Goal: Transaction & Acquisition: Subscribe to service/newsletter

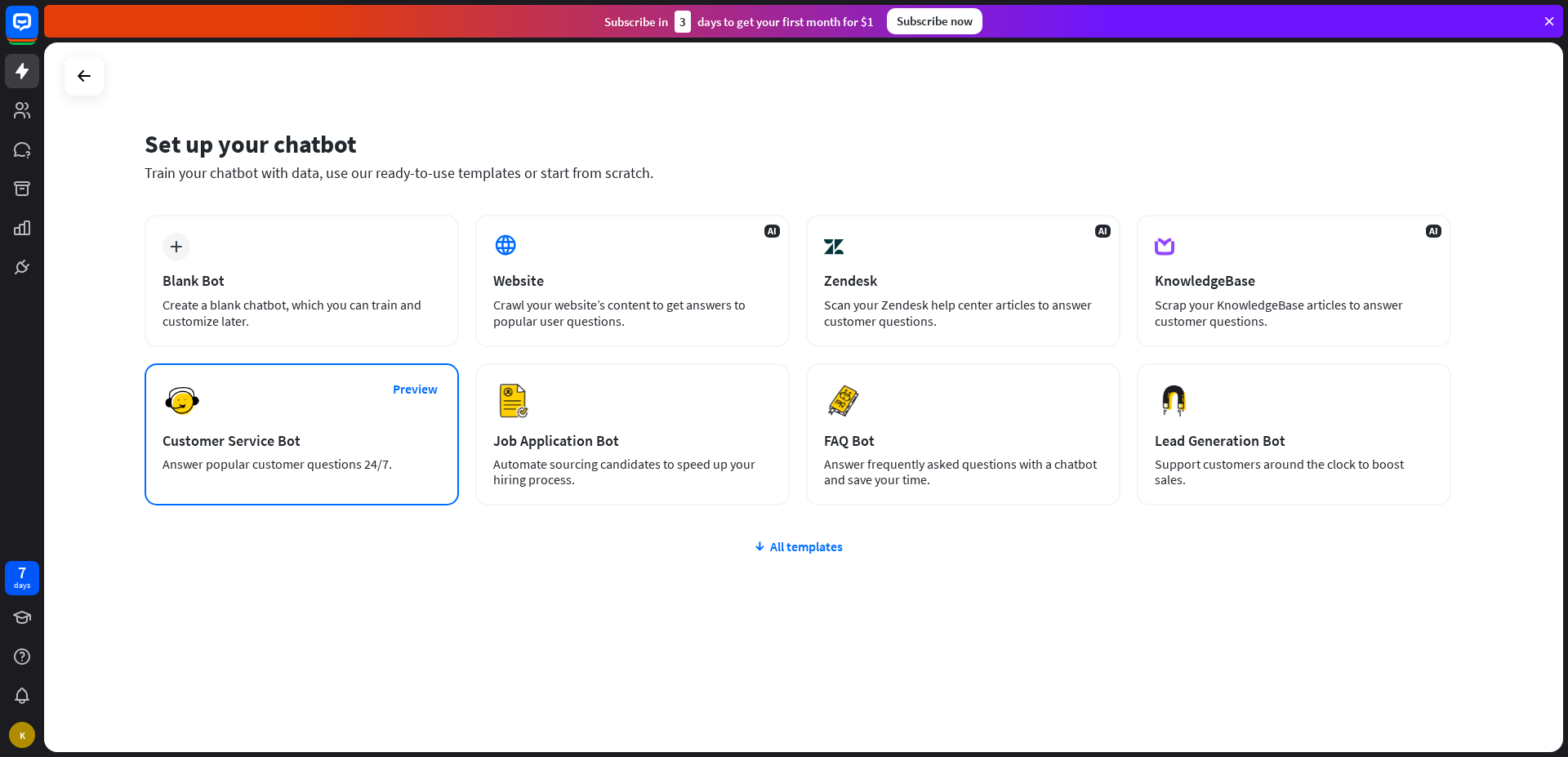
click at [289, 476] on div "Preview Customer Service Bot Answer popular customer questions 24/7." at bounding box center [301, 434] width 314 height 143
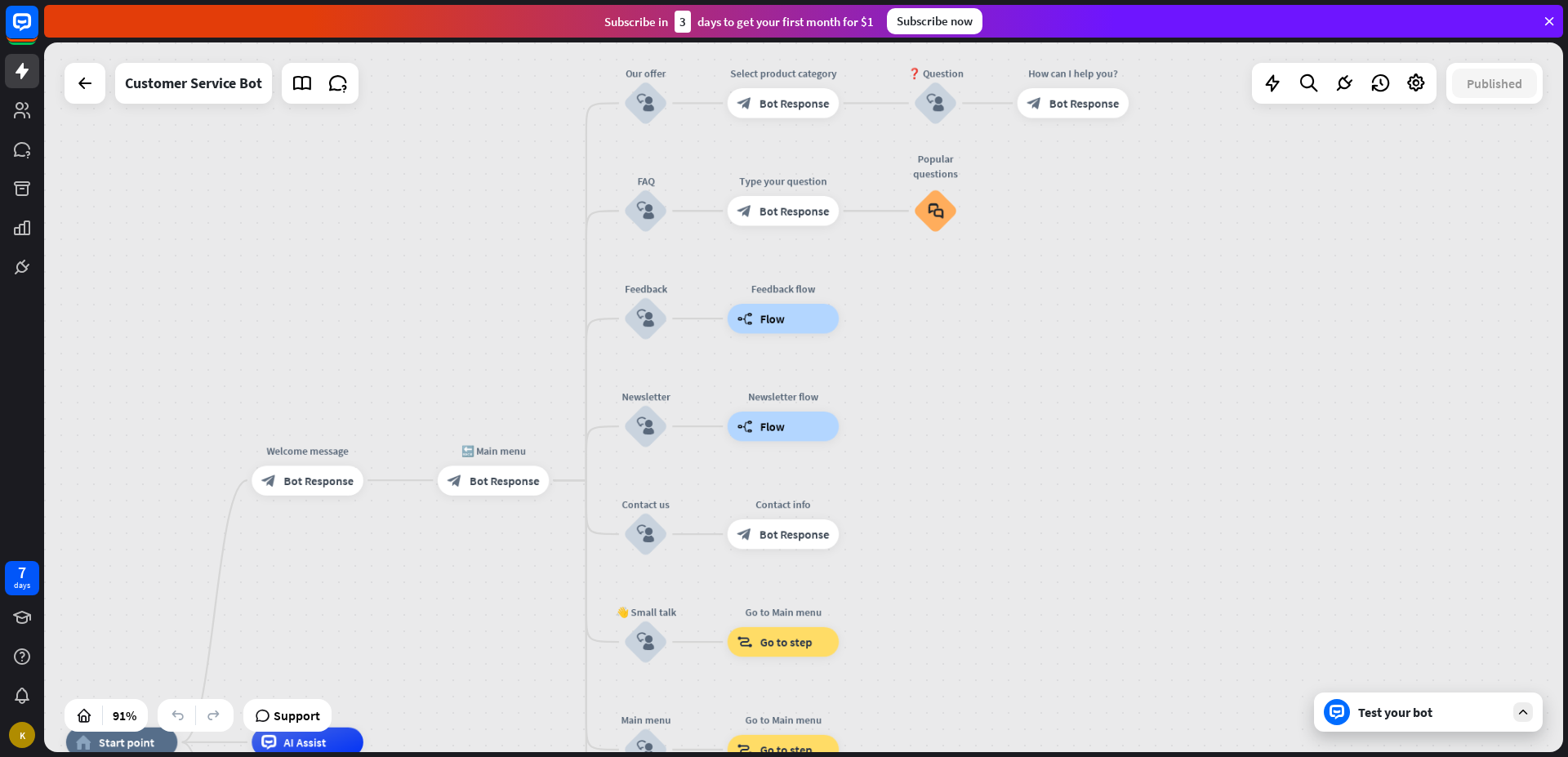
drag, startPoint x: 1432, startPoint y: 364, endPoint x: 1118, endPoint y: 323, distance: 316.7
click at [1140, 410] on div "home_2 Start point Welcome message block_bot_response Bot Response 🔙 Main menu …" at bounding box center [804, 398] width 1519 height 710
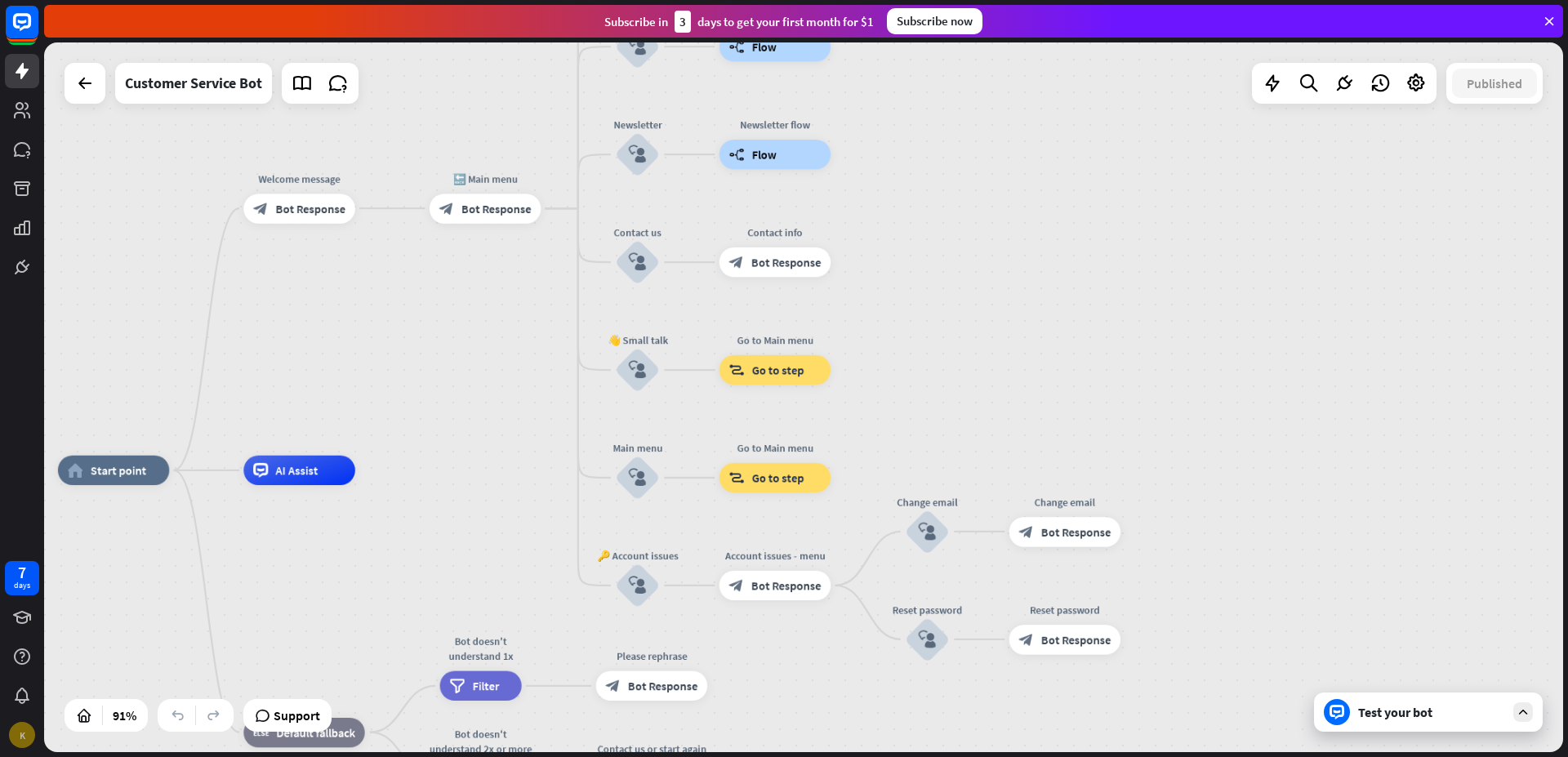
click at [24, 735] on div "K" at bounding box center [22, 735] width 26 height 26
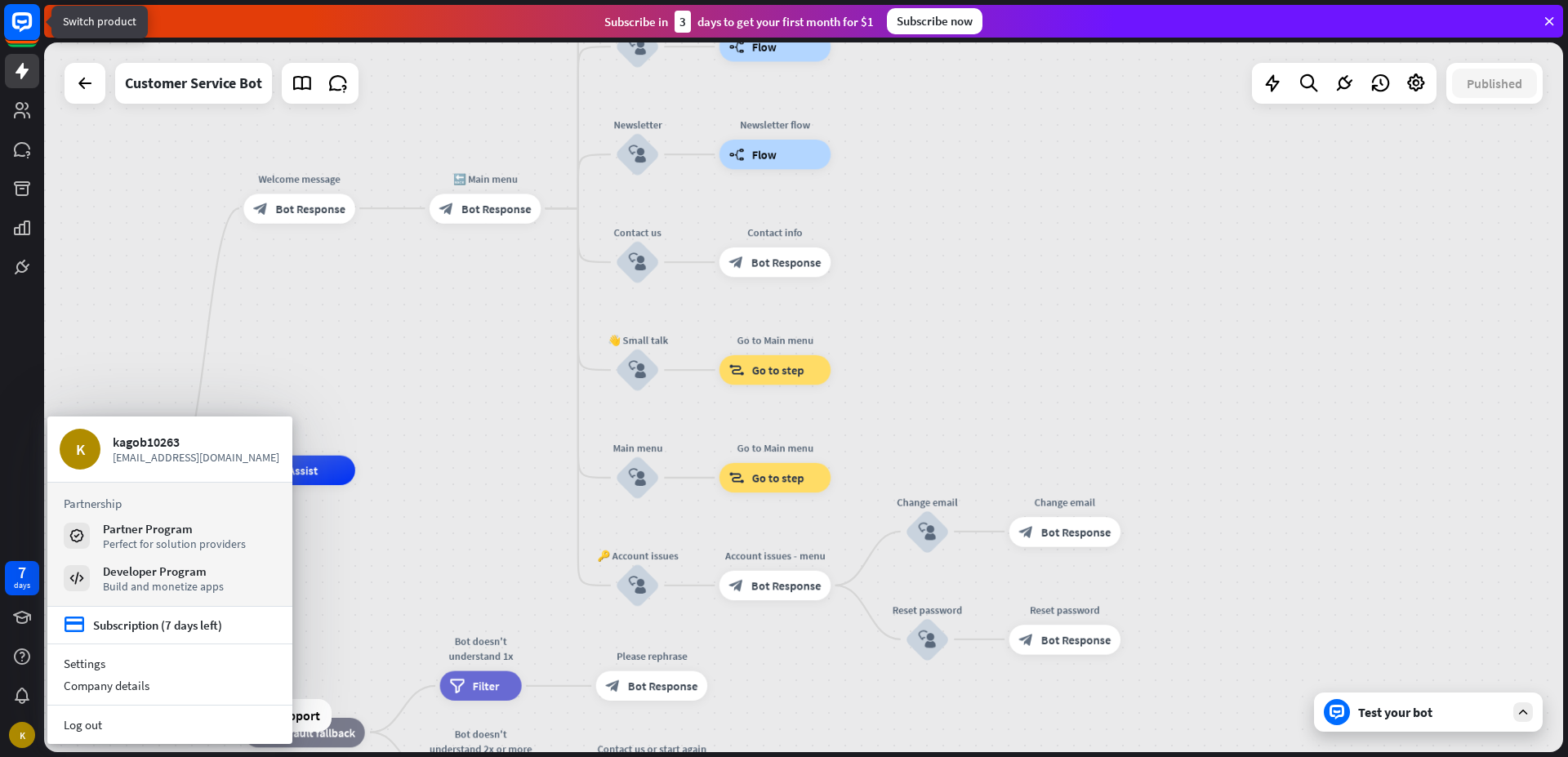
click at [15, 33] on rect at bounding box center [22, 22] width 36 height 36
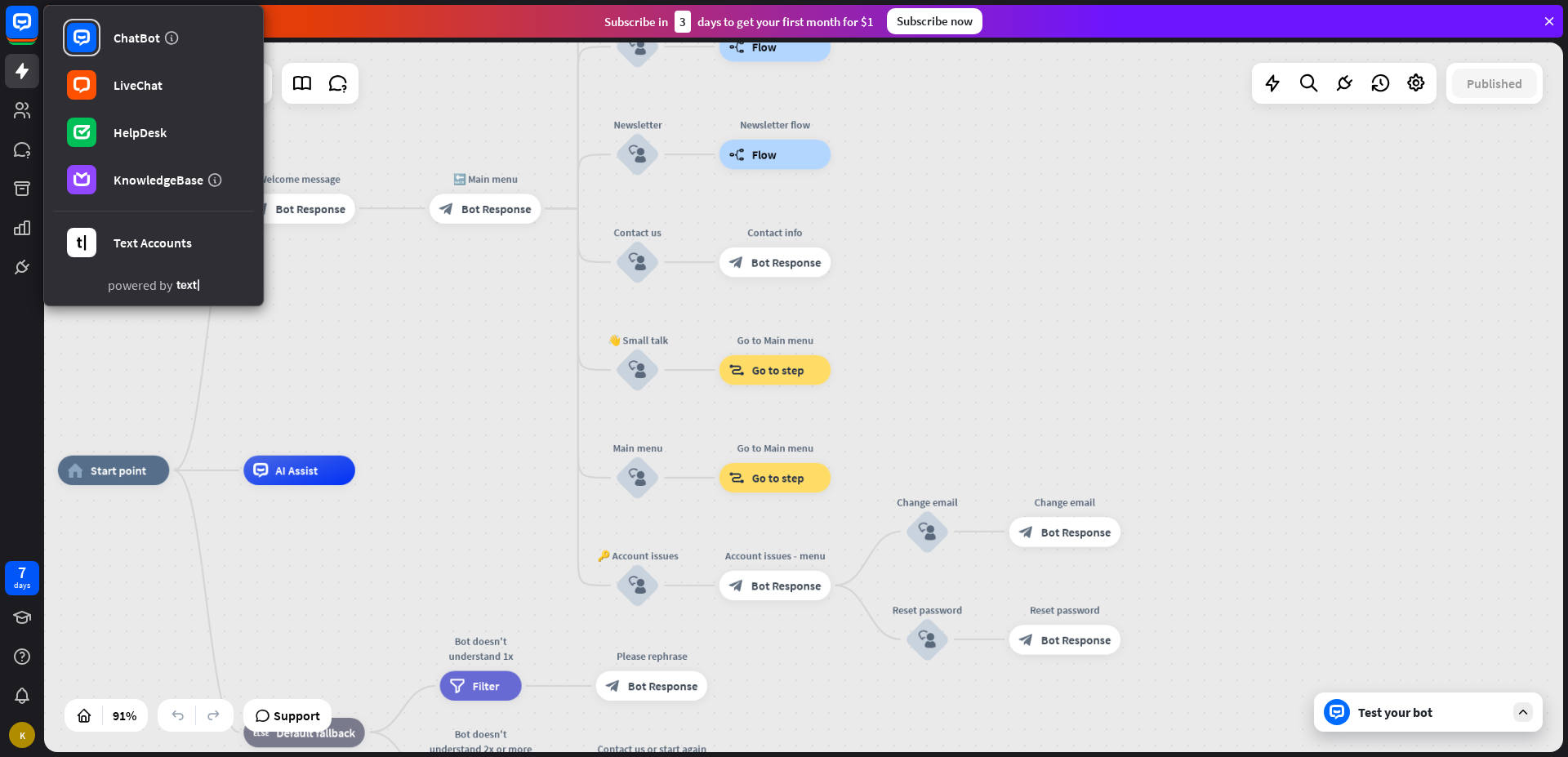
click at [391, 61] on div "home_2 Start point Welcome message block_bot_response Bot Response 🔙 Main menu …" at bounding box center [804, 398] width 1519 height 710
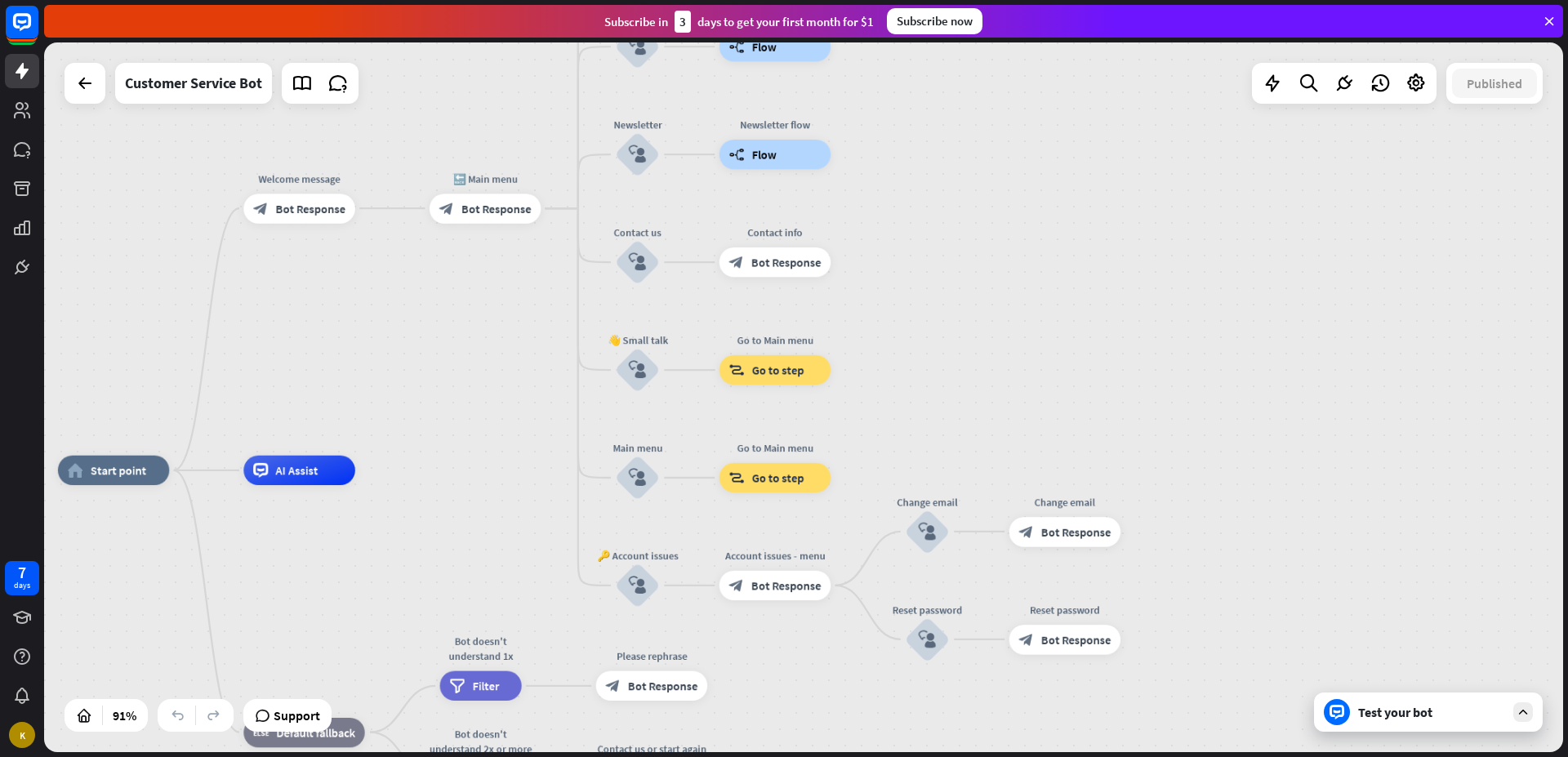
click at [959, 26] on div "Subscribe now" at bounding box center [935, 21] width 96 height 26
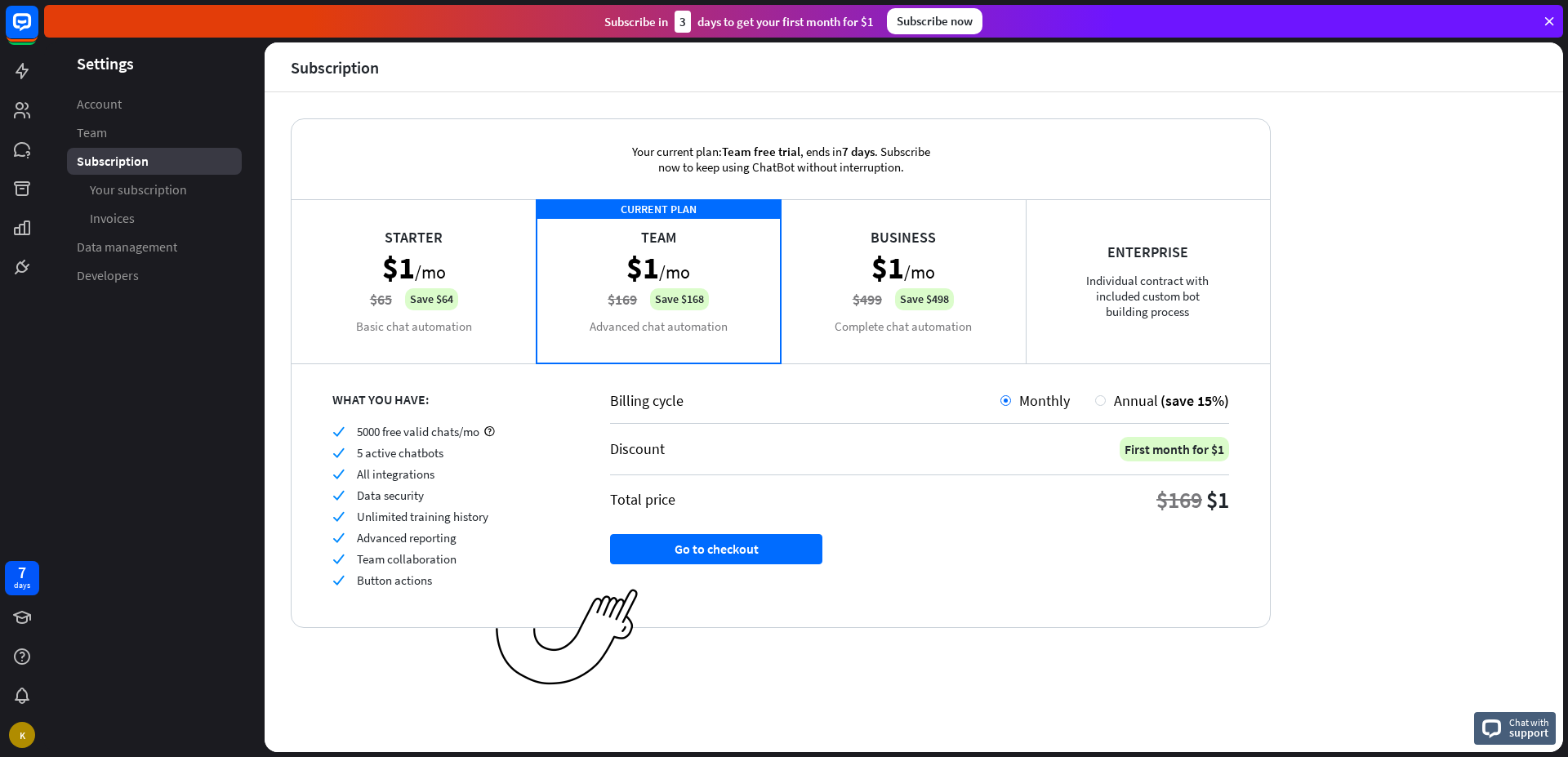
click at [478, 283] on div "Starter $1 /mo $65 Save $64 Basic chat automation" at bounding box center [414, 281] width 245 height 163
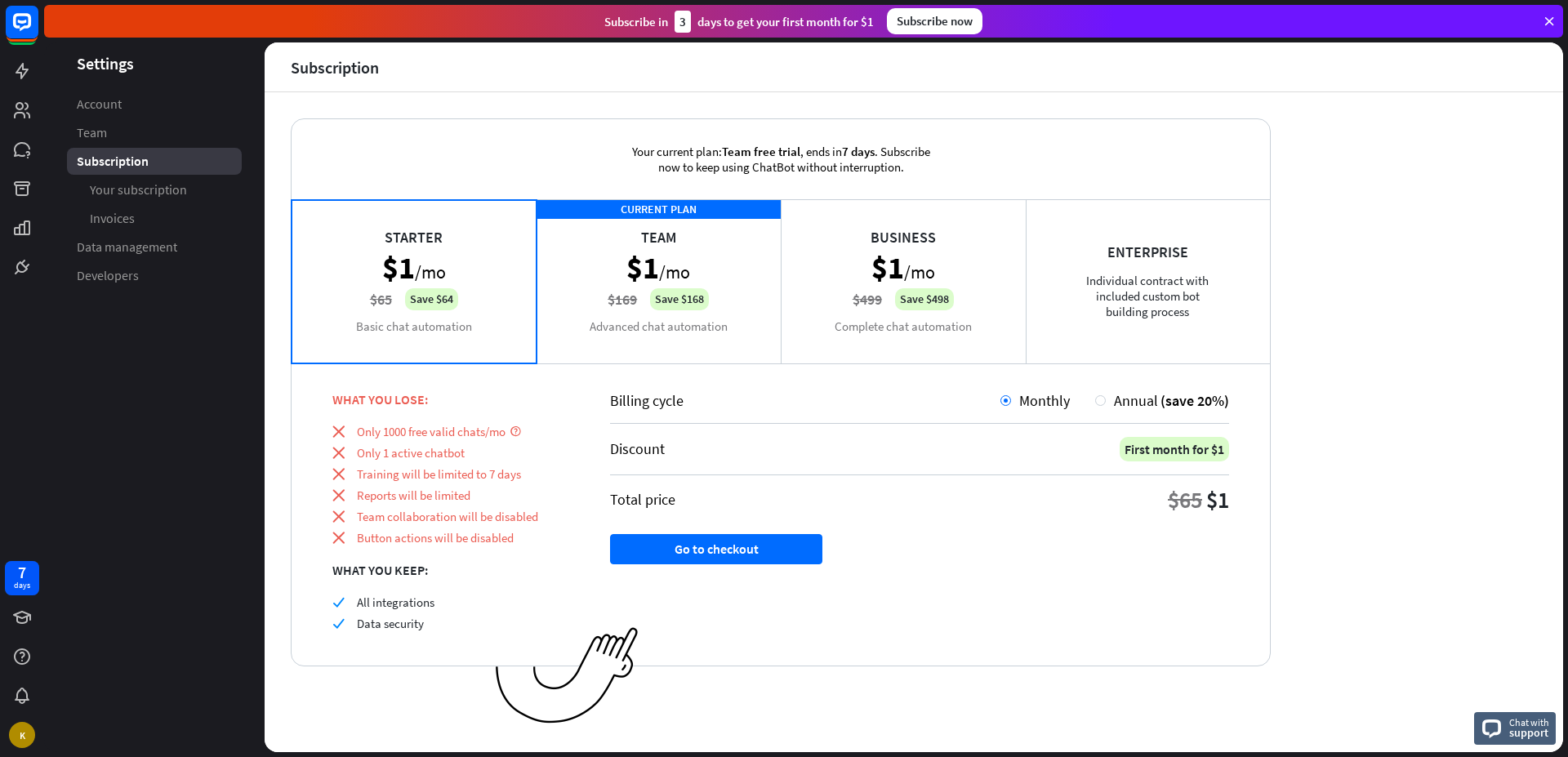
click at [704, 300] on div "CURRENT PLAN Team $1 /mo $169 Save $168 Advanced chat automation" at bounding box center [659, 281] width 245 height 163
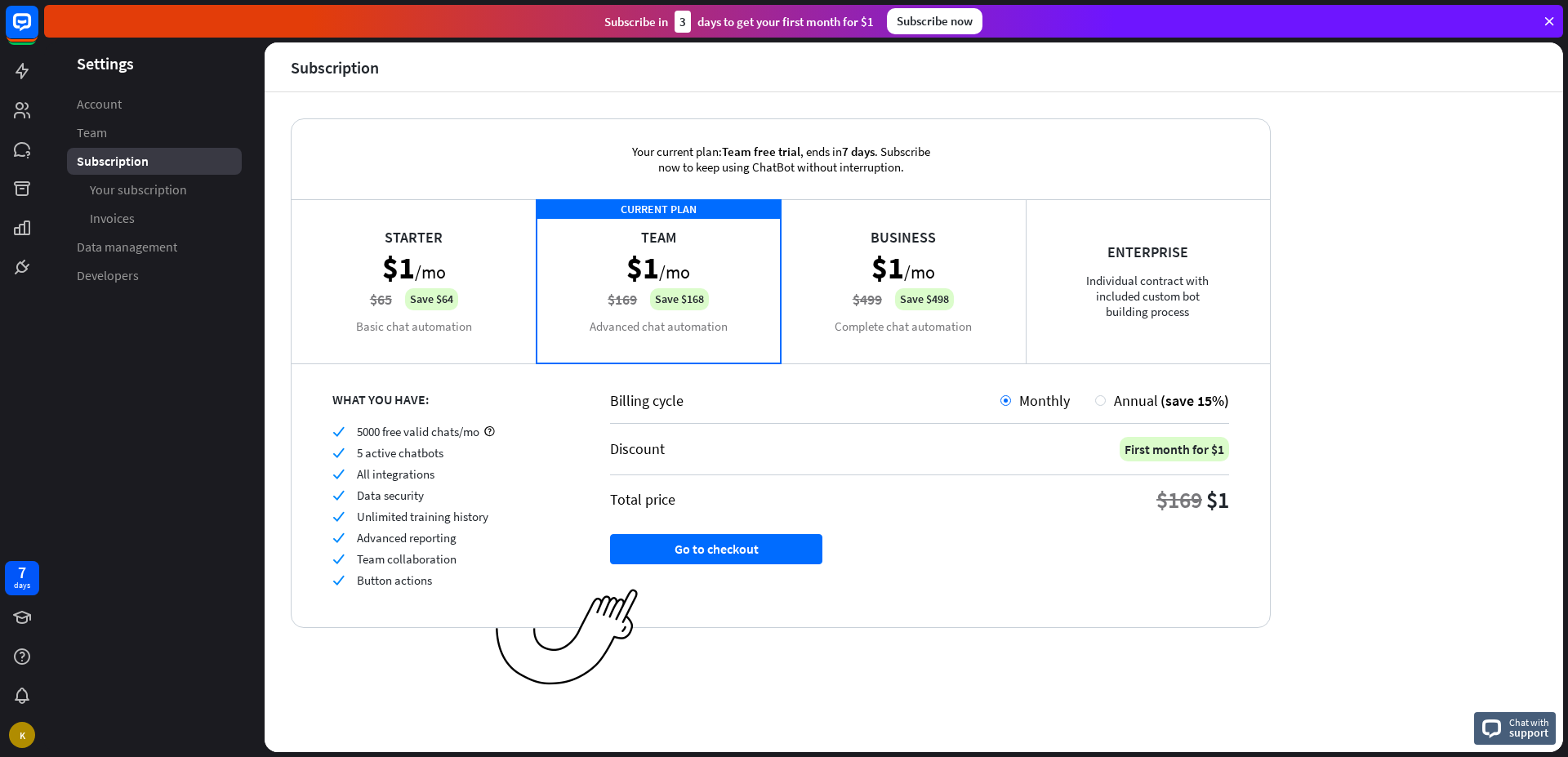
click at [521, 274] on div "Starter $1 /mo $65 Save $64 Basic chat automation" at bounding box center [414, 281] width 245 height 163
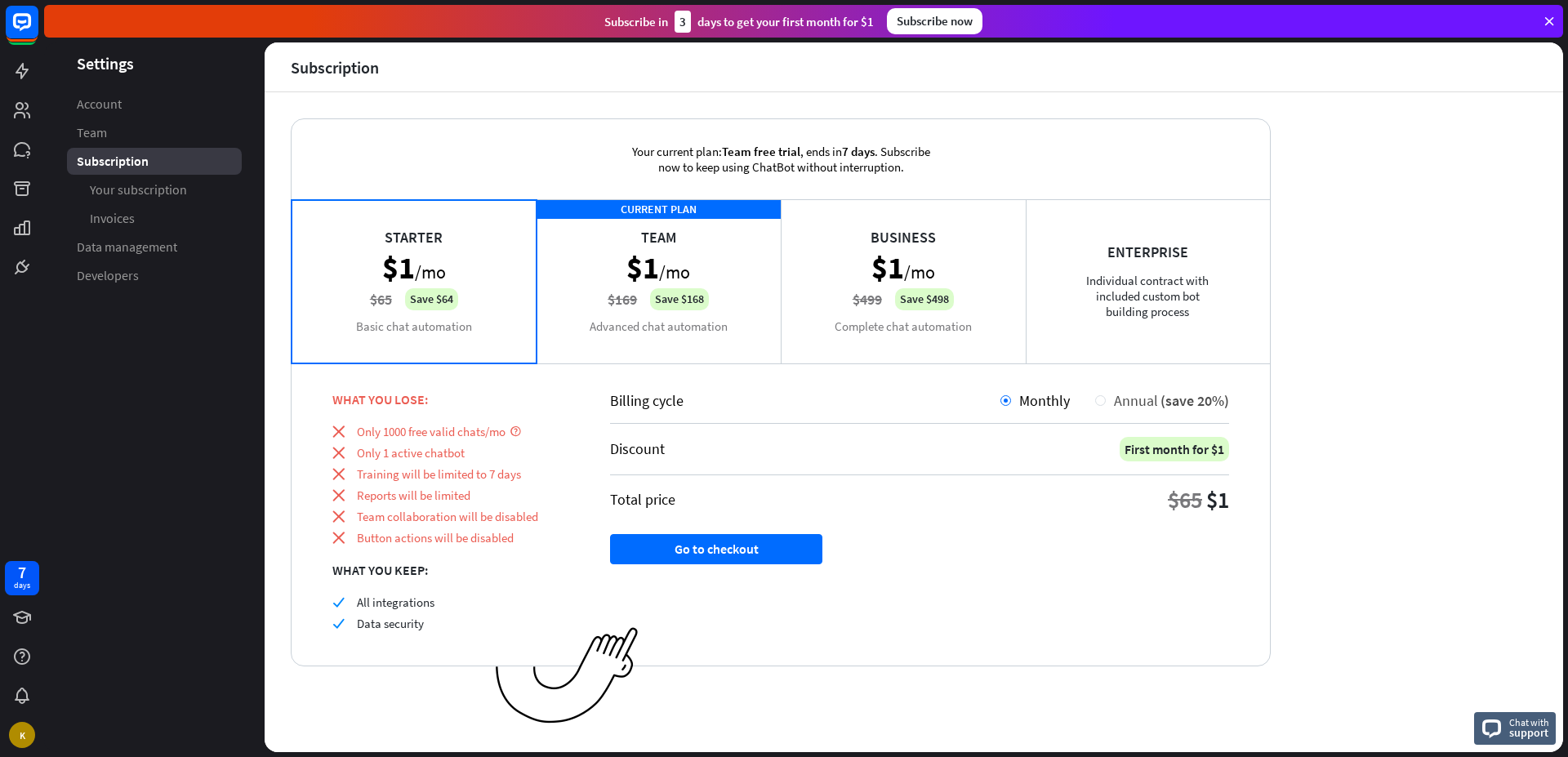
click at [1130, 405] on span "Annual" at bounding box center [1136, 400] width 44 height 19
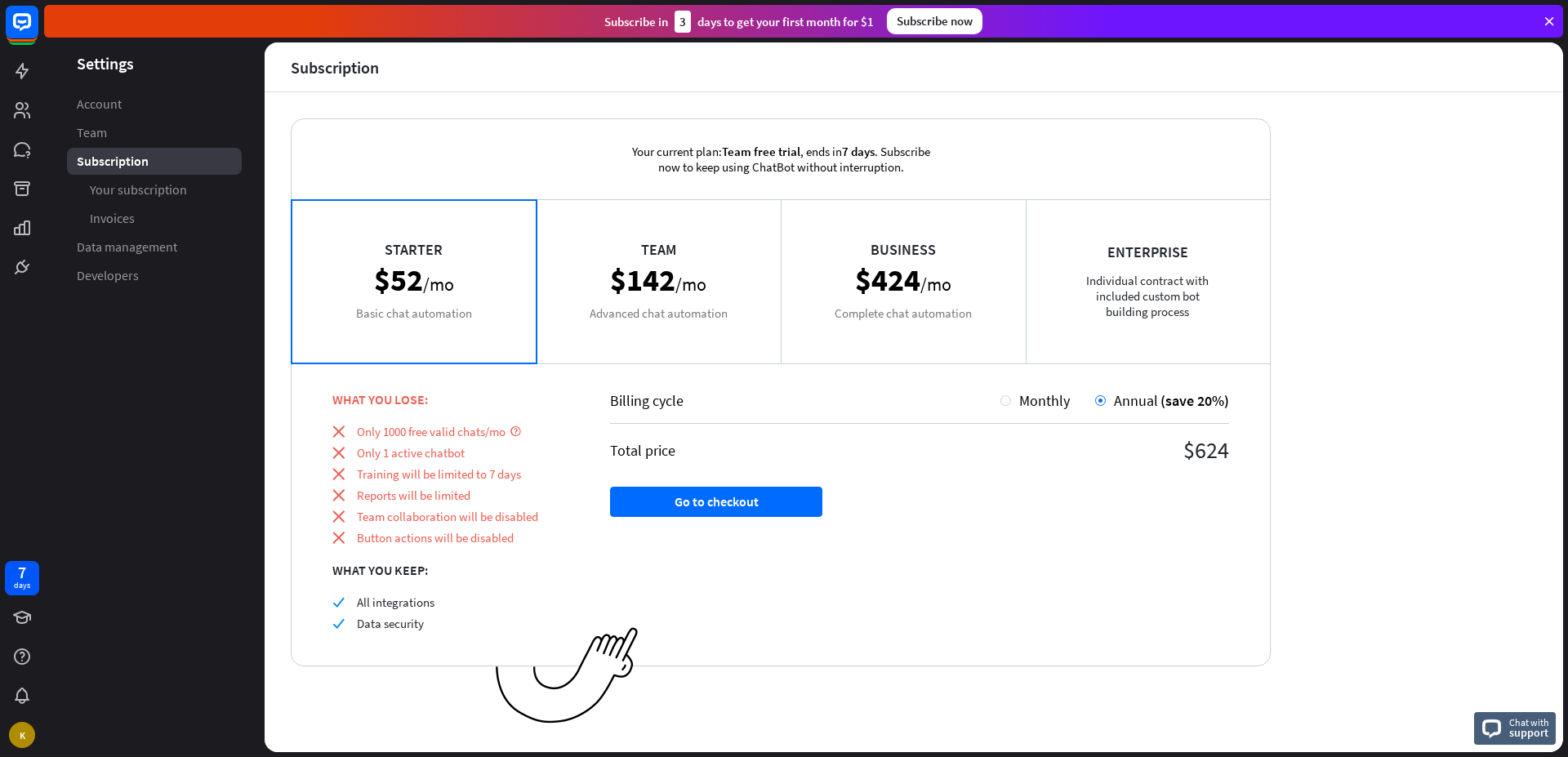
click at [778, 319] on div "Team $142 /mo Advanced chat automation" at bounding box center [659, 281] width 245 height 163
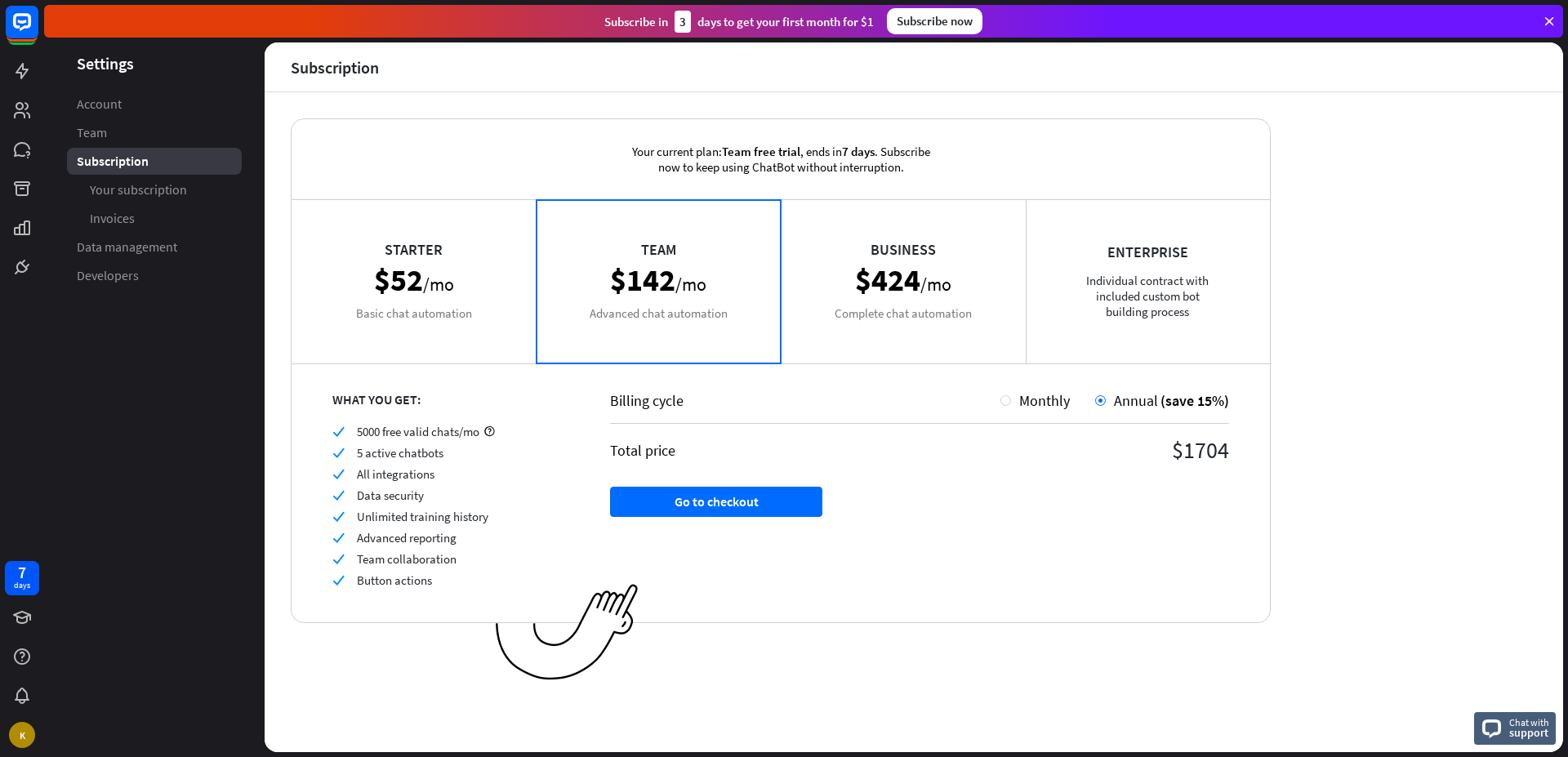
click at [920, 312] on div "Business $424 /mo Complete chat automation" at bounding box center [903, 281] width 245 height 163
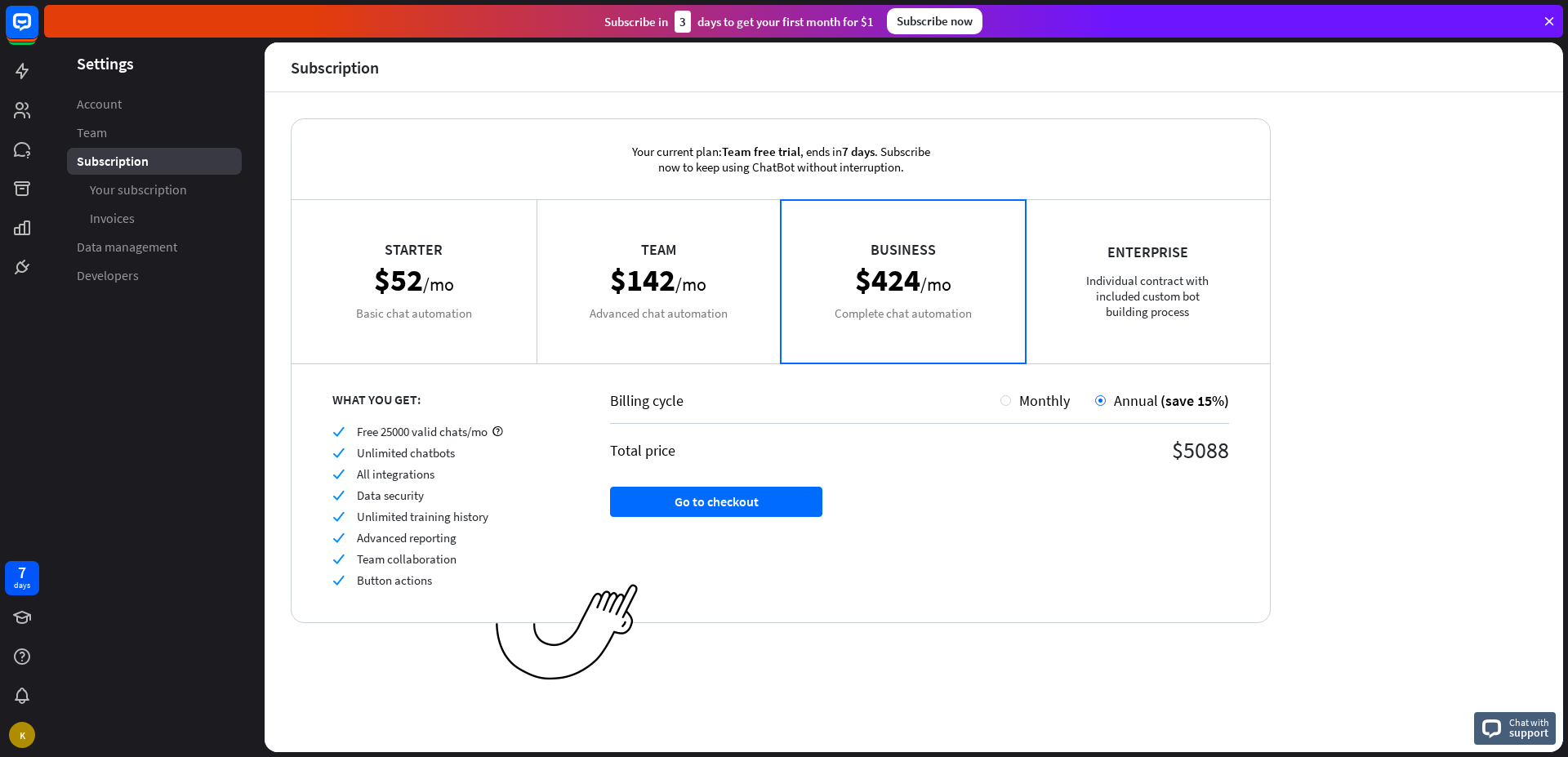
click at [1089, 284] on div "Enterprise Individual contract with included custom bot building process" at bounding box center [1148, 281] width 245 height 163
